Goal: Information Seeking & Learning: Learn about a topic

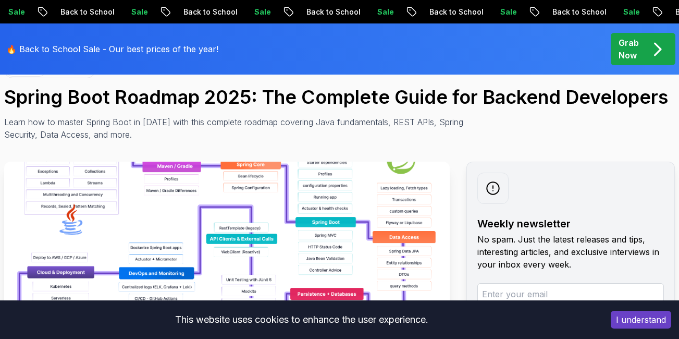
scroll to position [156, 0]
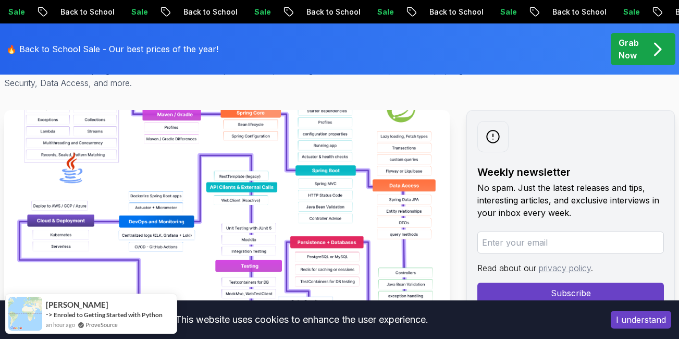
click at [255, 190] on img at bounding box center [227, 227] width 446 height 235
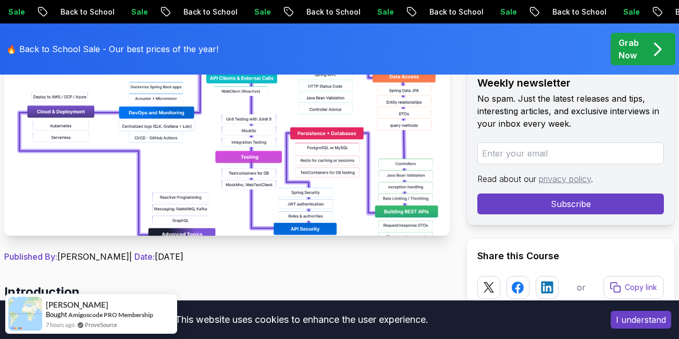
scroll to position [261, 0]
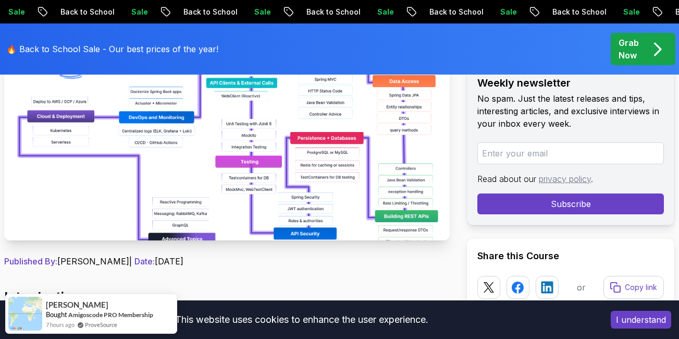
click at [335, 195] on img at bounding box center [227, 123] width 446 height 235
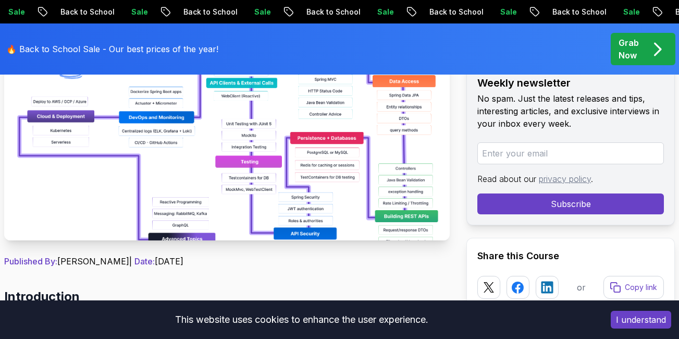
click at [211, 128] on img at bounding box center [227, 123] width 446 height 235
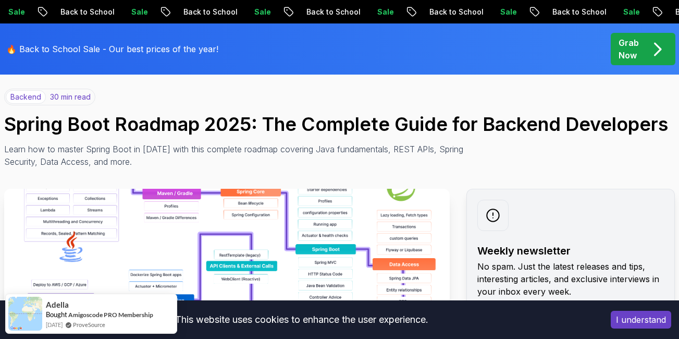
scroll to position [52, 0]
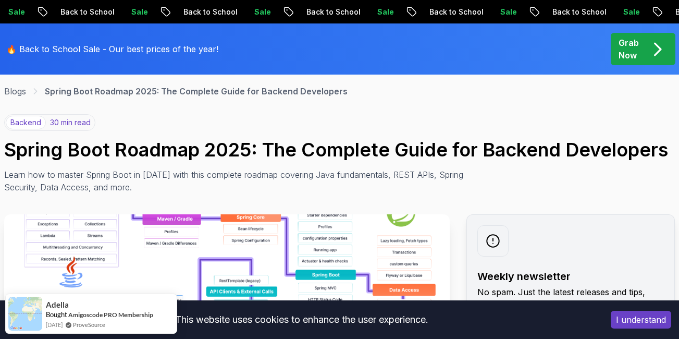
click at [637, 47] on p "Grab Now" at bounding box center [629, 48] width 20 height 25
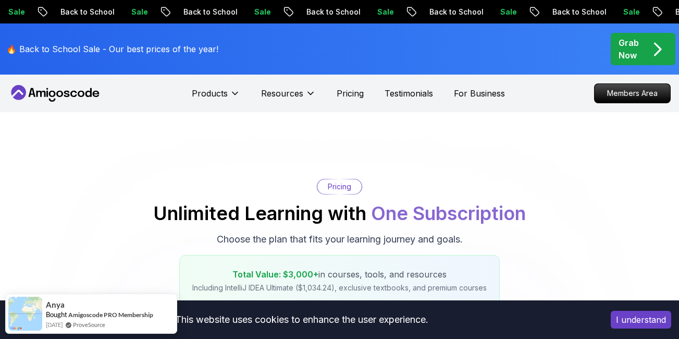
click at [51, 93] on icon at bounding box center [55, 93] width 94 height 17
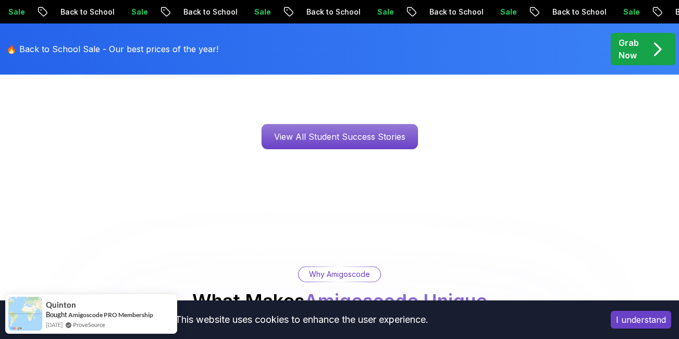
scroll to position [1720, 0]
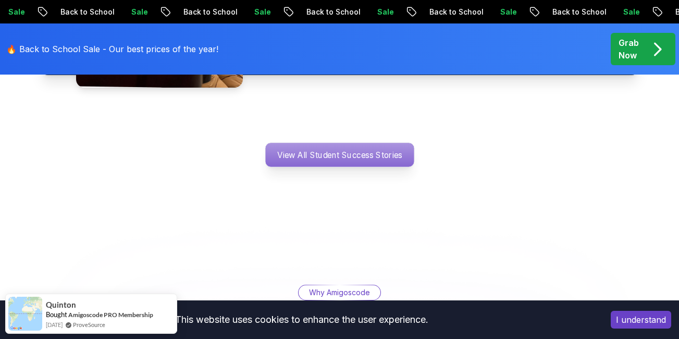
click at [341, 143] on p "View All Student Success Stories" at bounding box center [339, 155] width 149 height 24
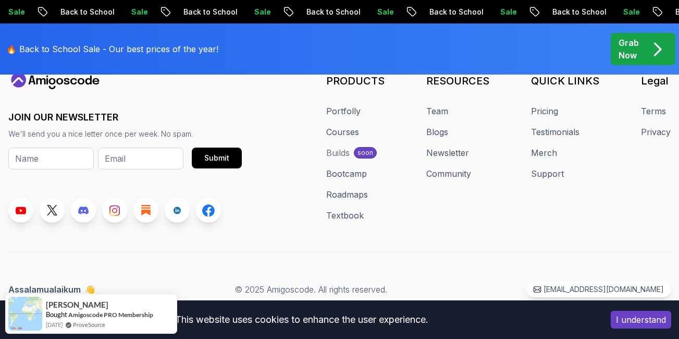
scroll to position [4860, 0]
